Goal: Register for event/course

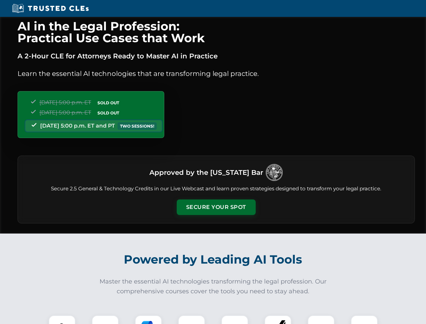
click at [216, 207] on button "Secure Your Spot" at bounding box center [216, 207] width 79 height 16
click at [62, 319] on img at bounding box center [62, 329] width 20 height 20
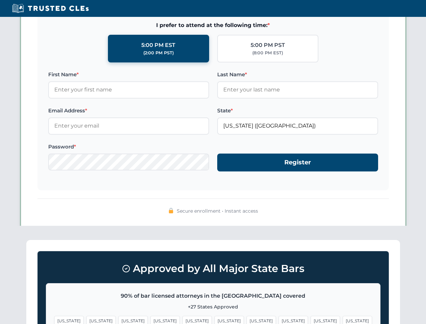
click at [246, 319] on span "[US_STATE]" at bounding box center [260, 320] width 29 height 10
click at [310, 319] on span "[US_STATE]" at bounding box center [324, 320] width 29 height 10
